Goal: Information Seeking & Learning: Check status

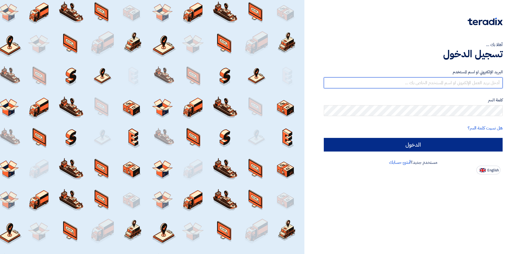
type input "[EMAIL_ADDRESS][DOMAIN_NAME]"
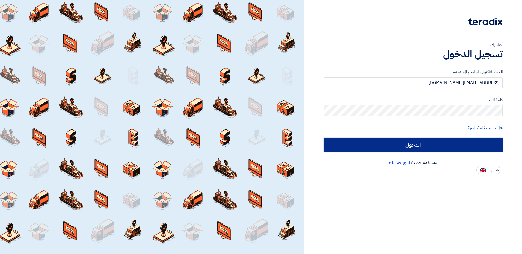
click at [413, 148] on input "الدخول" at bounding box center [413, 145] width 179 height 14
type input "Sign in"
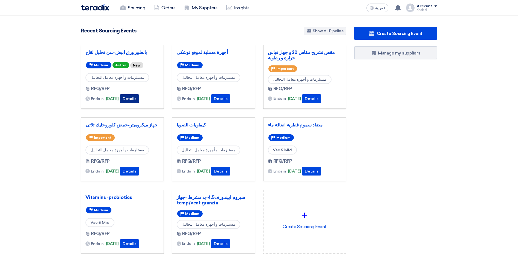
click at [139, 97] on button "Details" at bounding box center [129, 98] width 19 height 9
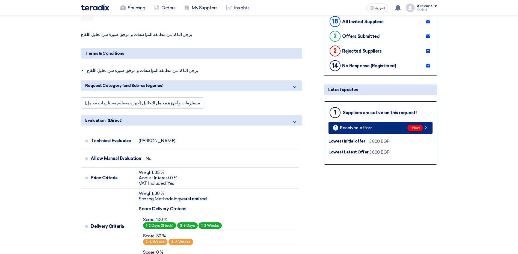
click at [420, 131] on span "1 New" at bounding box center [414, 128] width 15 height 6
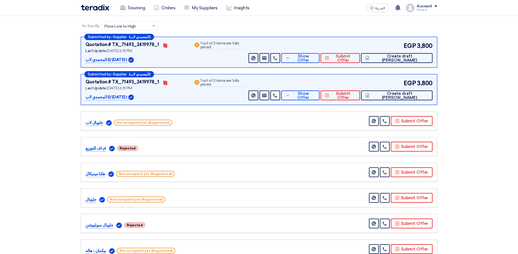
scroll to position [57, 0]
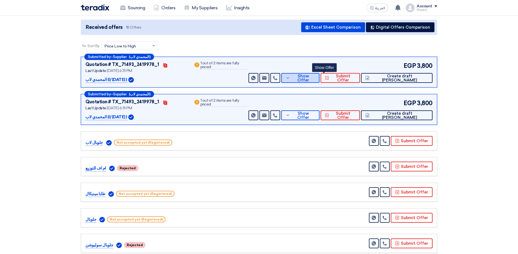
click at [311, 80] on button "Show Offer" at bounding box center [300, 78] width 38 height 10
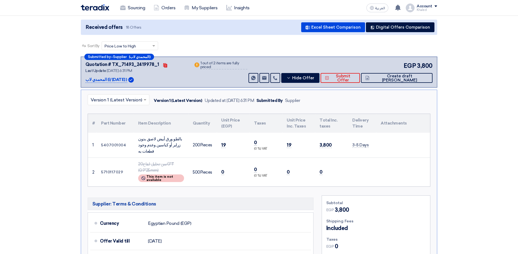
drag, startPoint x: 222, startPoint y: 147, endPoint x: 225, endPoint y: 147, distance: 3.6
click at [225, 147] on td "19" at bounding box center [233, 145] width 33 height 25
click at [206, 184] on td "500 Pieces" at bounding box center [202, 172] width 28 height 29
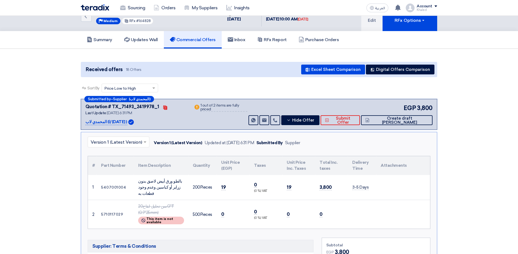
scroll to position [0, 0]
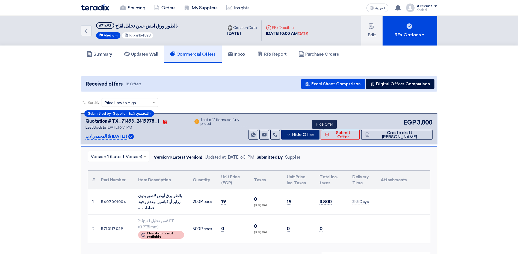
click at [313, 132] on button "Hide Offer" at bounding box center [300, 135] width 38 height 10
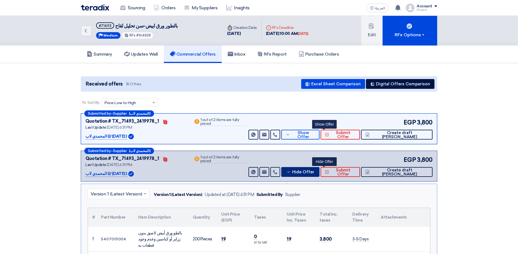
click at [291, 174] on icon at bounding box center [288, 172] width 4 height 4
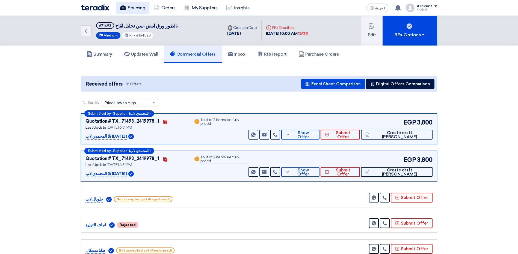
click at [128, 7] on link "Sourcing" at bounding box center [133, 8] width 34 height 12
